Goal: Share content

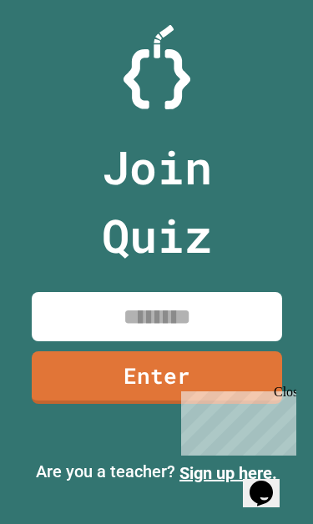
click at [203, 478] on link "Sign up here." at bounding box center [228, 473] width 98 height 20
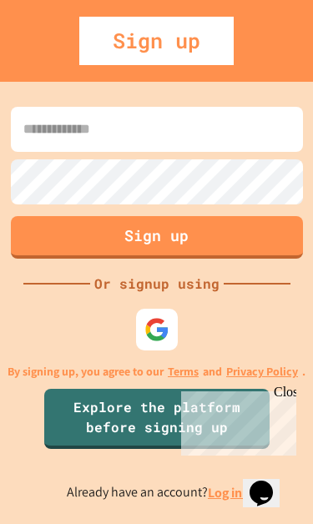
click at [281, 394] on div "Close" at bounding box center [284, 394] width 21 height 21
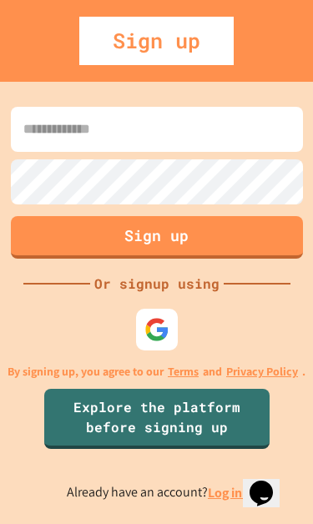
click at [166, 342] on img at bounding box center [156, 329] width 25 height 25
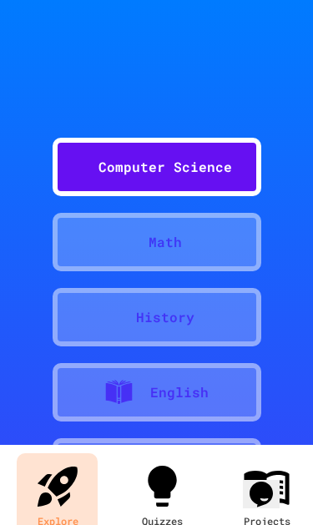
click at [296, 58] on icon "My Account" at bounding box center [296, 58] width 0 height 0
click at [235, 523] on div at bounding box center [156, 525] width 313 height 0
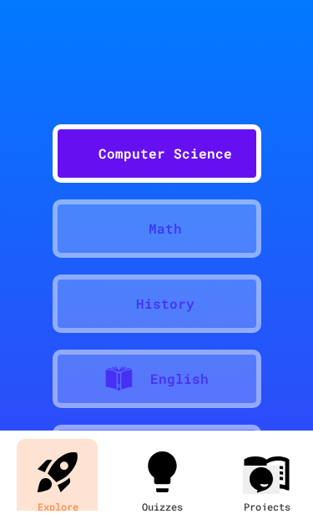
scroll to position [3, 0]
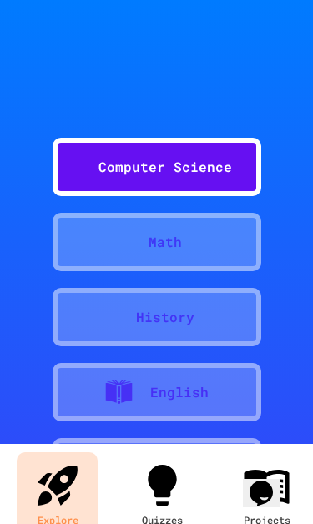
click at [167, 508] on link "Quizzes" at bounding box center [161, 495] width 81 height 86
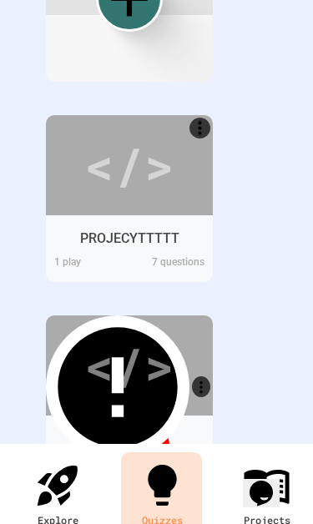
scroll to position [448, 0]
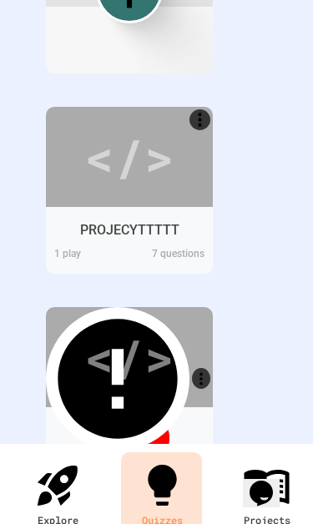
click at [188, 123] on div at bounding box center [129, 120] width 167 height 26
